Goal: Task Accomplishment & Management: Manage account settings

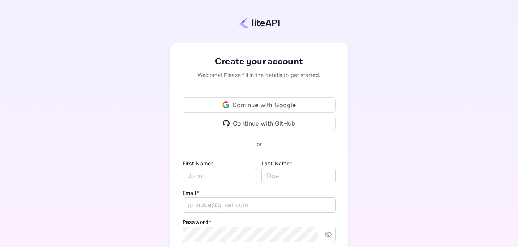
click at [282, 106] on div "Continue with Google" at bounding box center [258, 104] width 153 height 15
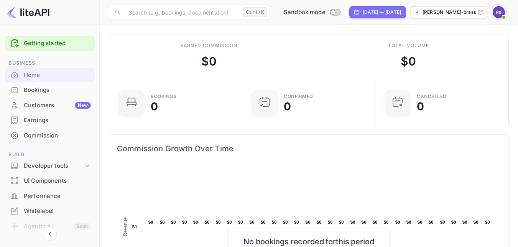
click at [61, 46] on link "Getting started" at bounding box center [57, 43] width 67 height 9
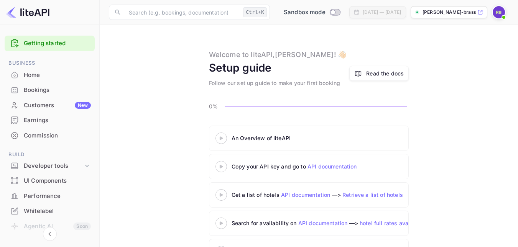
click at [220, 138] on 3 at bounding box center [221, 137] width 3 height 3
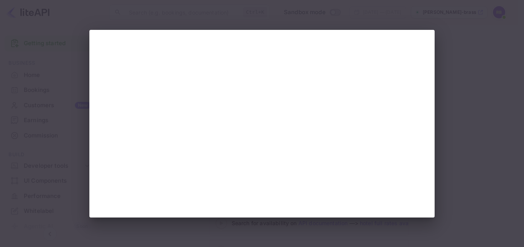
click at [475, 126] on div at bounding box center [262, 123] width 524 height 247
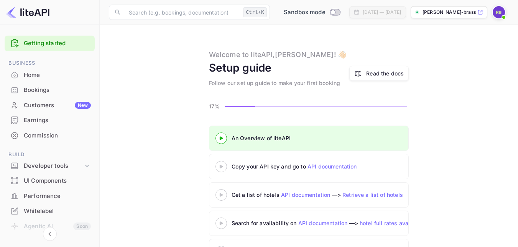
click at [222, 168] on icon at bounding box center [221, 167] width 27 height 4
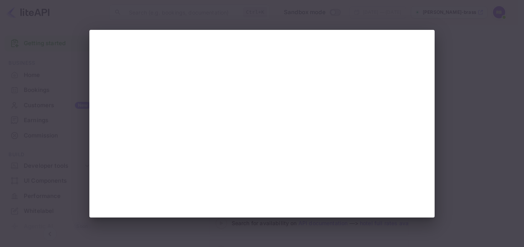
click at [432, 192] on div at bounding box center [261, 124] width 345 height 188
click at [450, 122] on div at bounding box center [262, 123] width 524 height 247
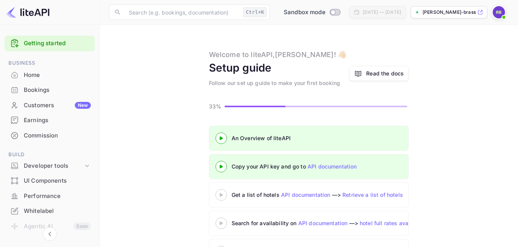
click at [223, 198] on div at bounding box center [221, 195] width 27 height 10
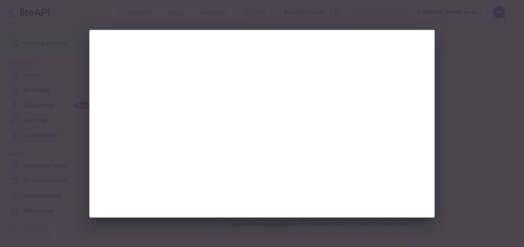
click at [472, 115] on div at bounding box center [262, 123] width 524 height 247
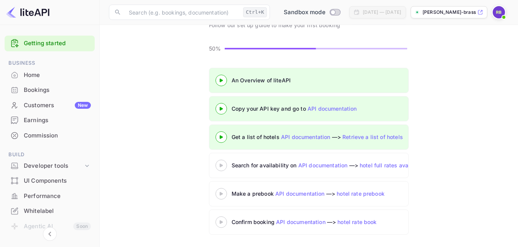
click at [219, 167] on icon at bounding box center [221, 166] width 27 height 4
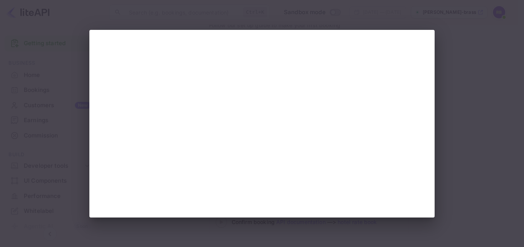
click at [475, 164] on div at bounding box center [262, 123] width 524 height 247
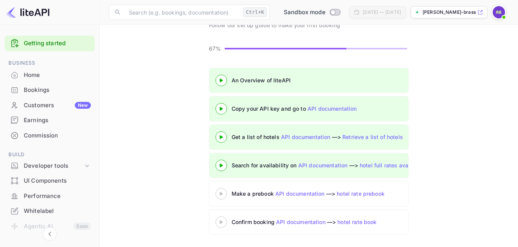
click at [220, 196] on div at bounding box center [221, 194] width 27 height 10
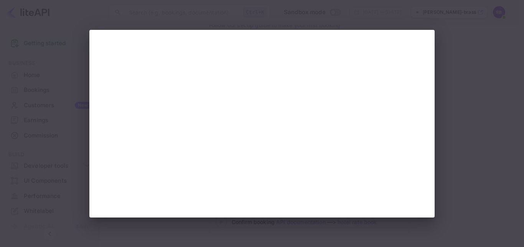
click at [453, 134] on div at bounding box center [262, 123] width 524 height 247
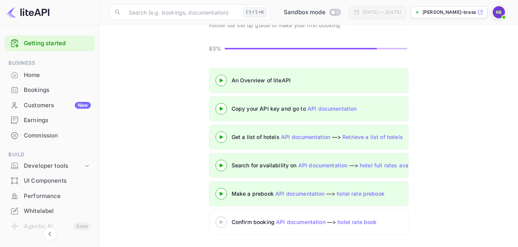
click at [219, 223] on icon at bounding box center [221, 222] width 27 height 4
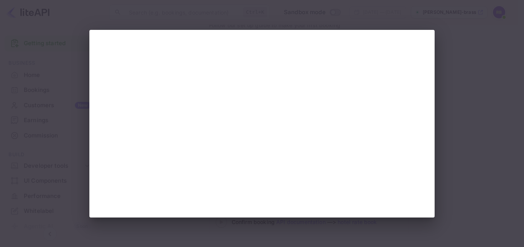
click at [450, 133] on div at bounding box center [262, 123] width 524 height 247
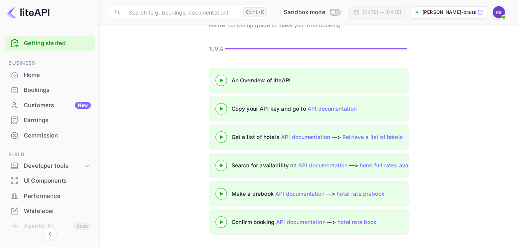
click at [56, 72] on div "Home" at bounding box center [57, 75] width 67 height 9
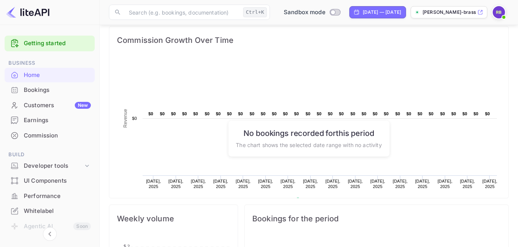
scroll to position [153, 0]
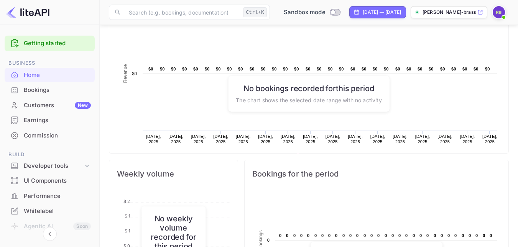
click at [43, 91] on div "Bookings" at bounding box center [57, 90] width 67 height 9
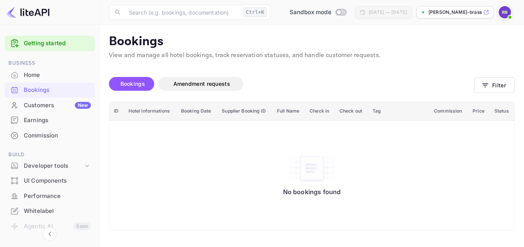
click at [39, 74] on div "Home" at bounding box center [57, 75] width 67 height 9
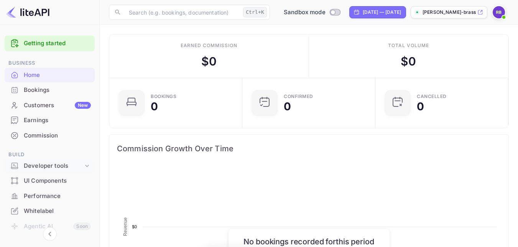
scroll to position [119, 123]
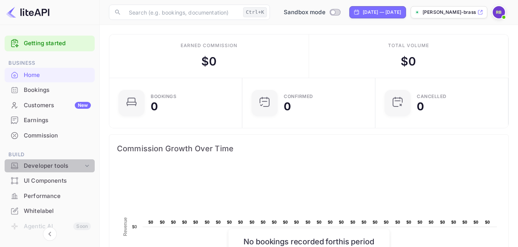
click at [63, 167] on div "Developer tools" at bounding box center [53, 166] width 59 height 9
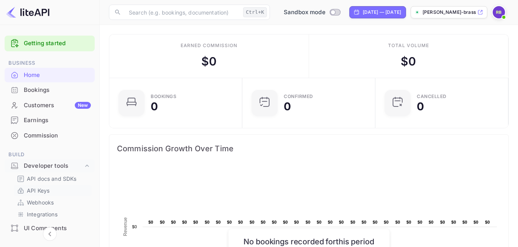
click at [37, 192] on p "API Keys" at bounding box center [38, 191] width 23 height 8
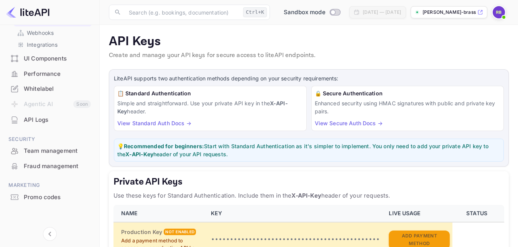
click at [497, 15] on img at bounding box center [499, 12] width 12 height 12
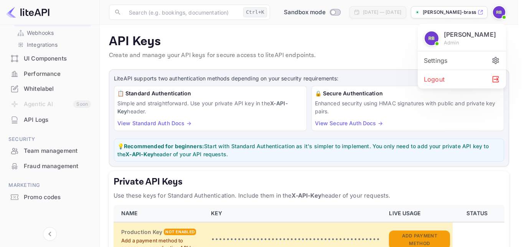
click at [473, 60] on div "Settings" at bounding box center [461, 60] width 88 height 18
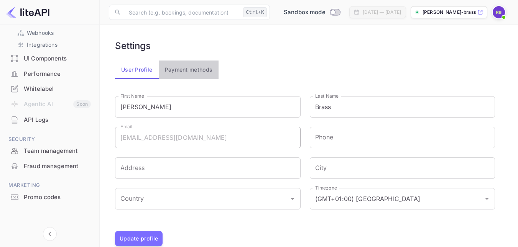
click at [189, 72] on button "Payment methods" at bounding box center [189, 70] width 60 height 18
